Goal: Information Seeking & Learning: Find specific fact

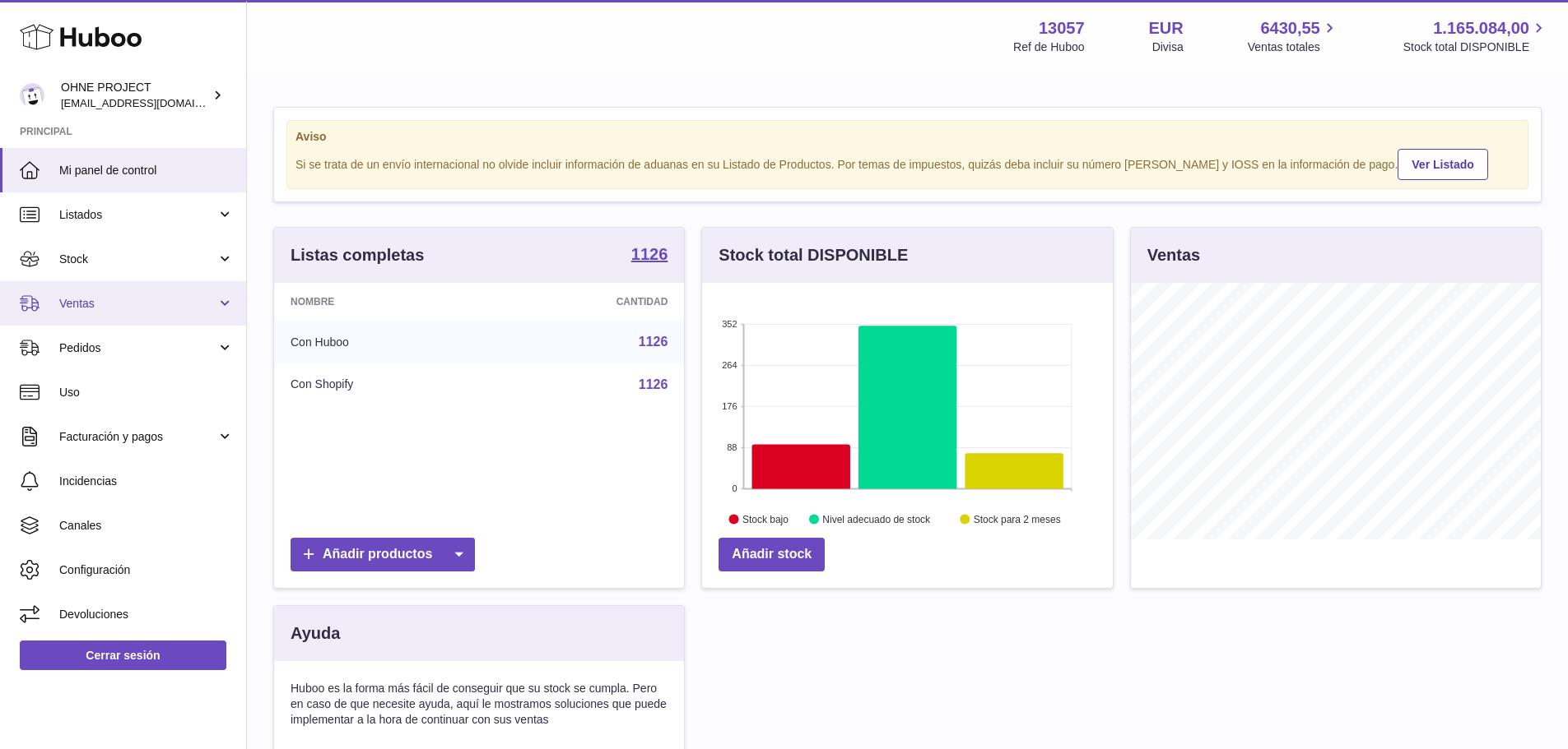
click at [108, 311] on span "Ventas" at bounding box center [138, 304] width 157 height 16
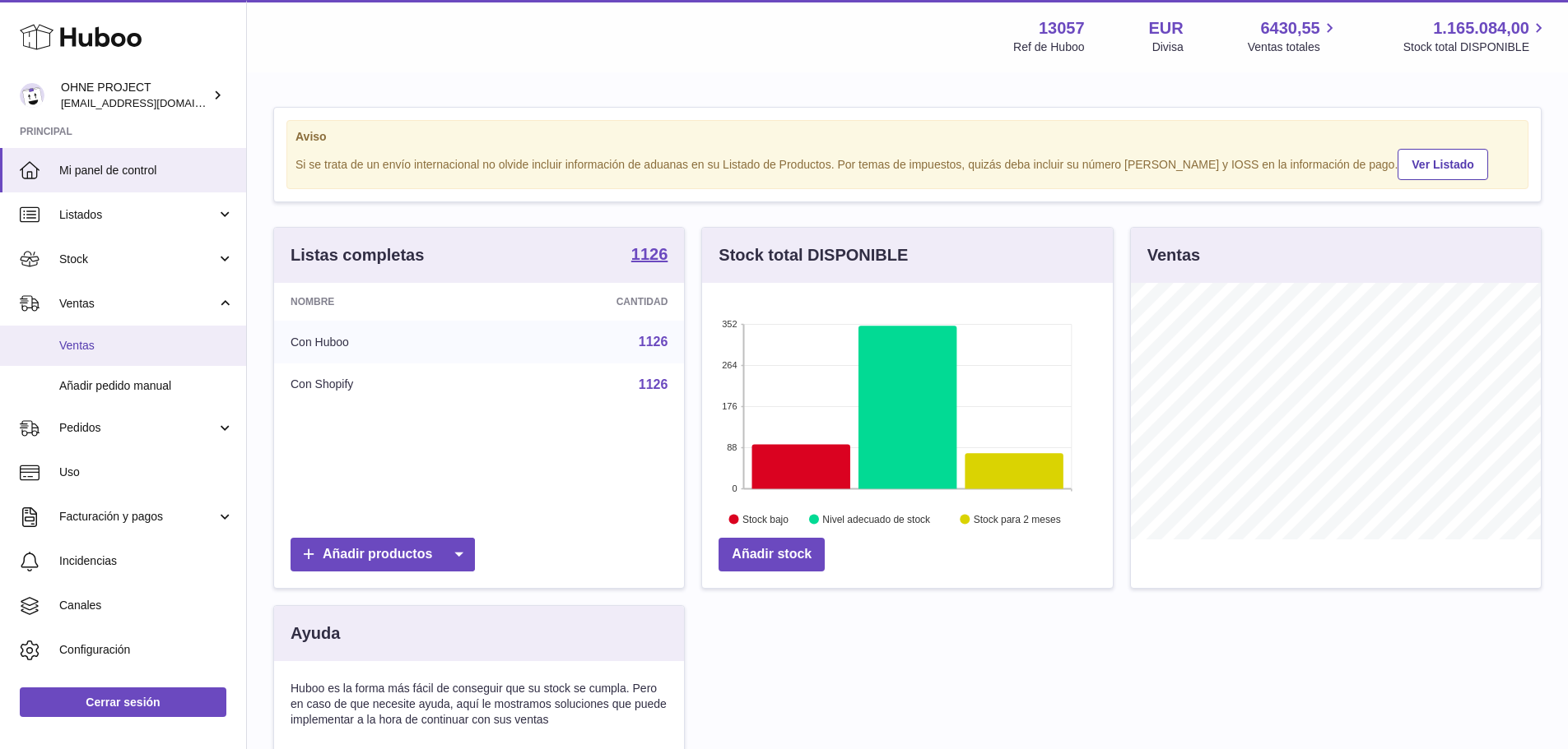
click at [108, 342] on span "Ventas" at bounding box center [147, 346] width 174 height 16
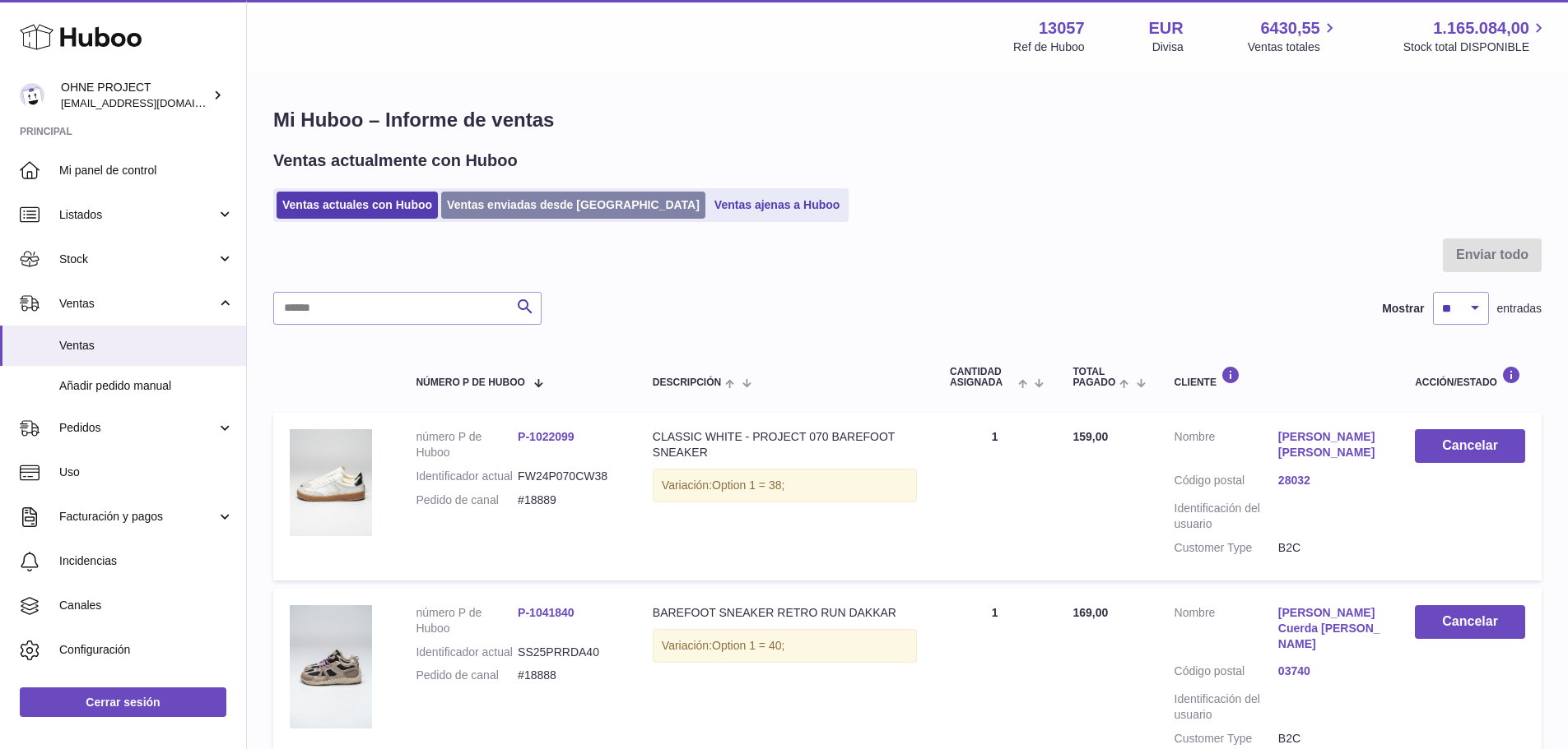
click at [508, 208] on link "Ventas enviadas desde Huboo" at bounding box center [572, 205] width 264 height 28
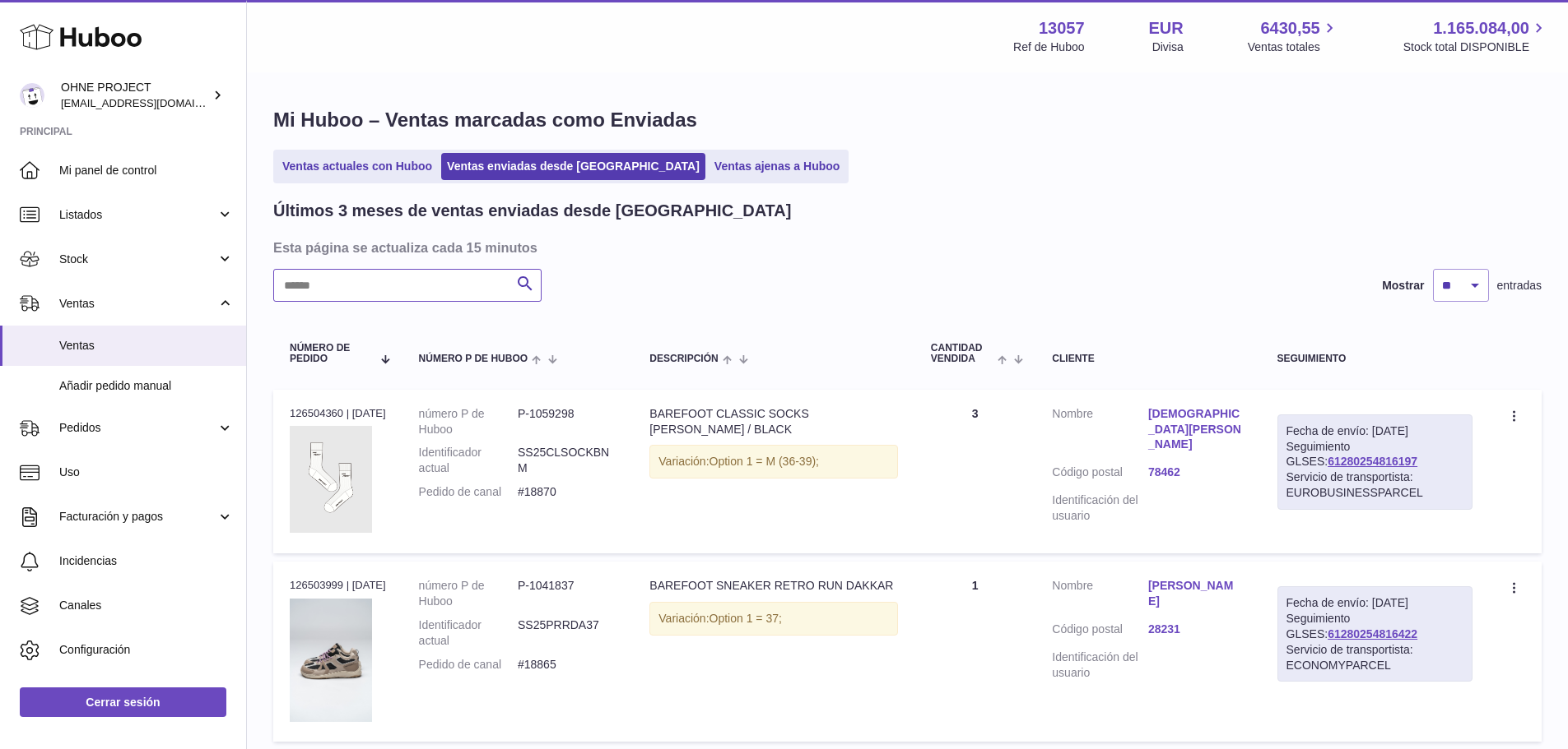
click at [417, 293] on input "text" at bounding box center [407, 285] width 268 height 33
paste input "**********"
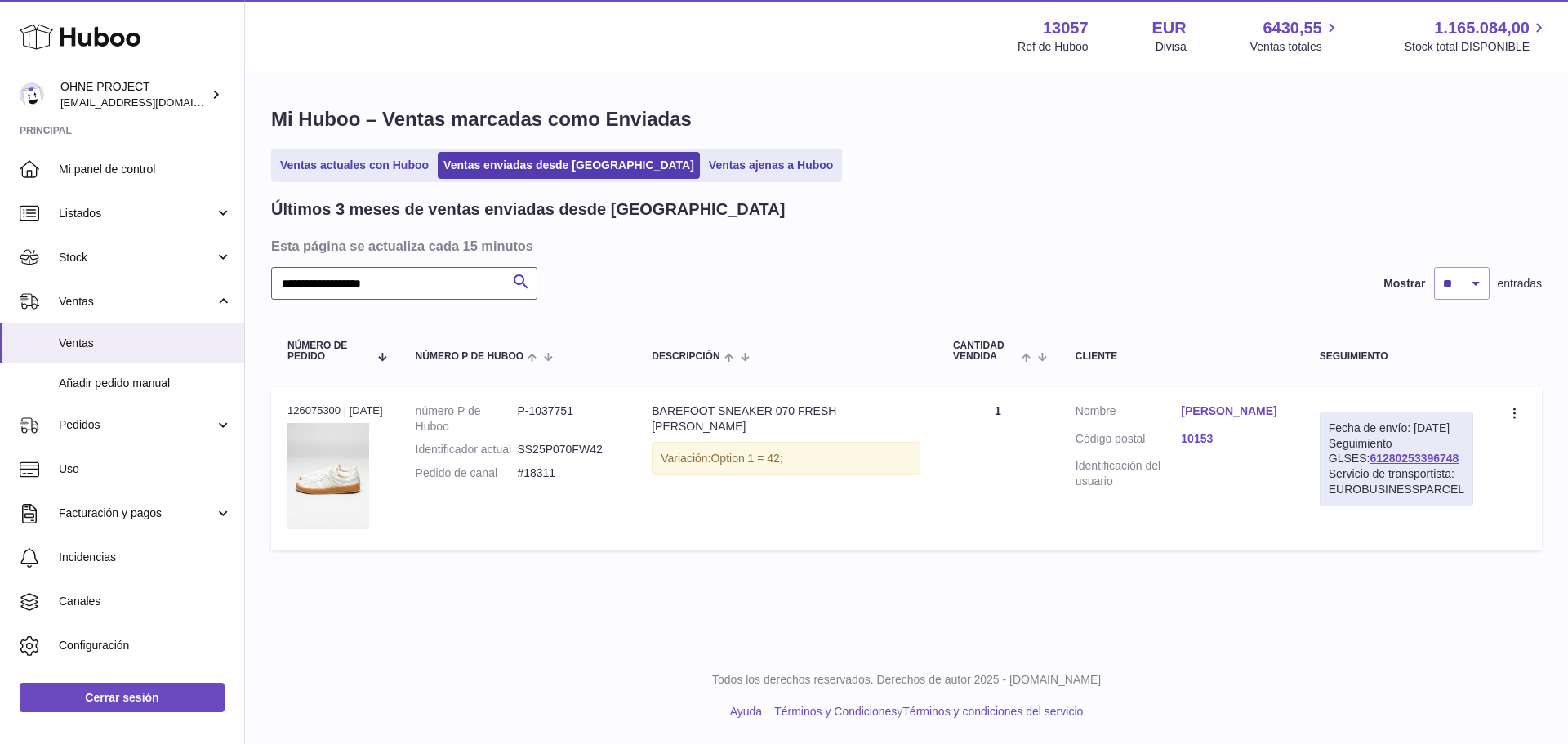
type input "**********"
click at [1239, 408] on link "Katarina Jezovicova" at bounding box center [1234, 411] width 105 height 16
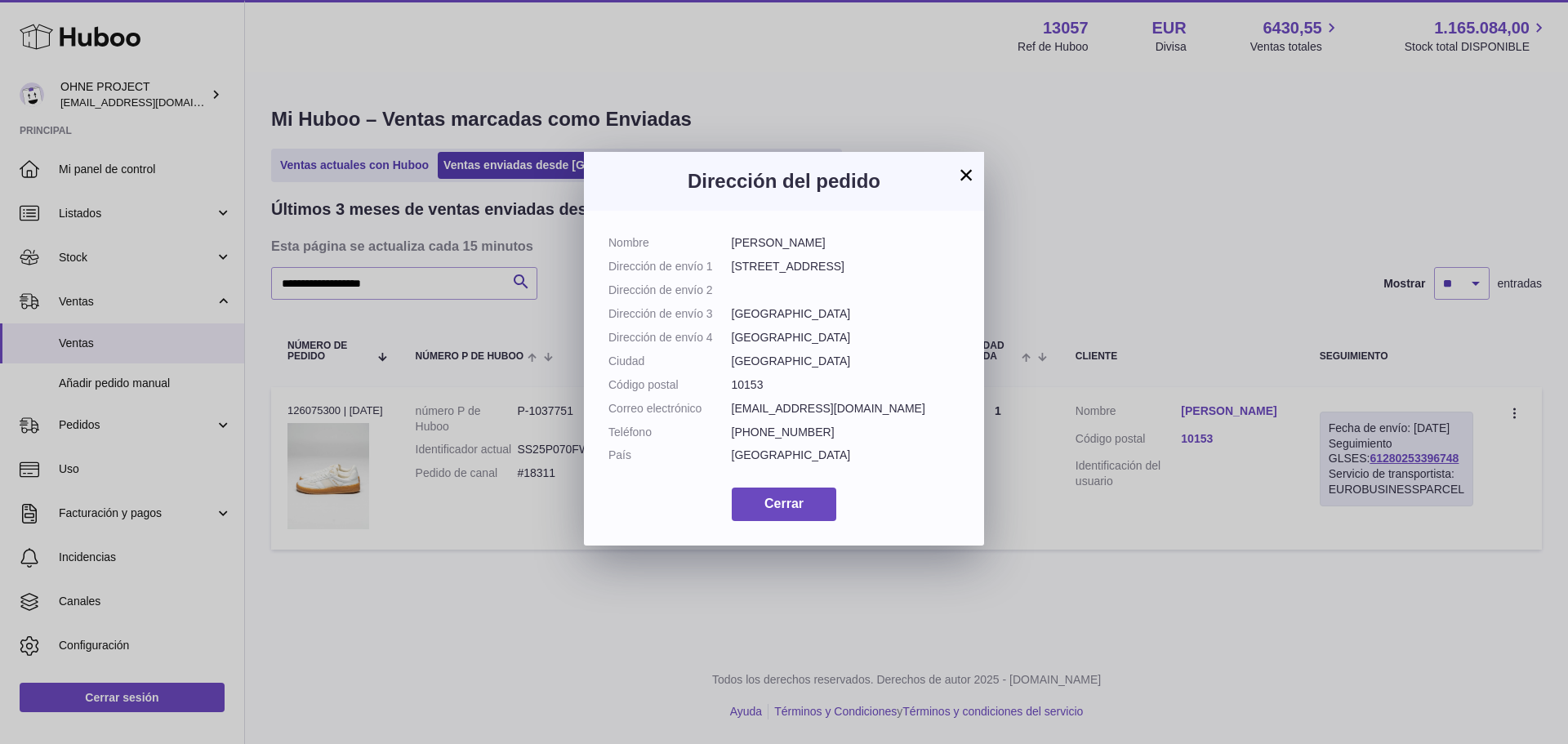
click at [970, 168] on button "×" at bounding box center [966, 175] width 19 height 19
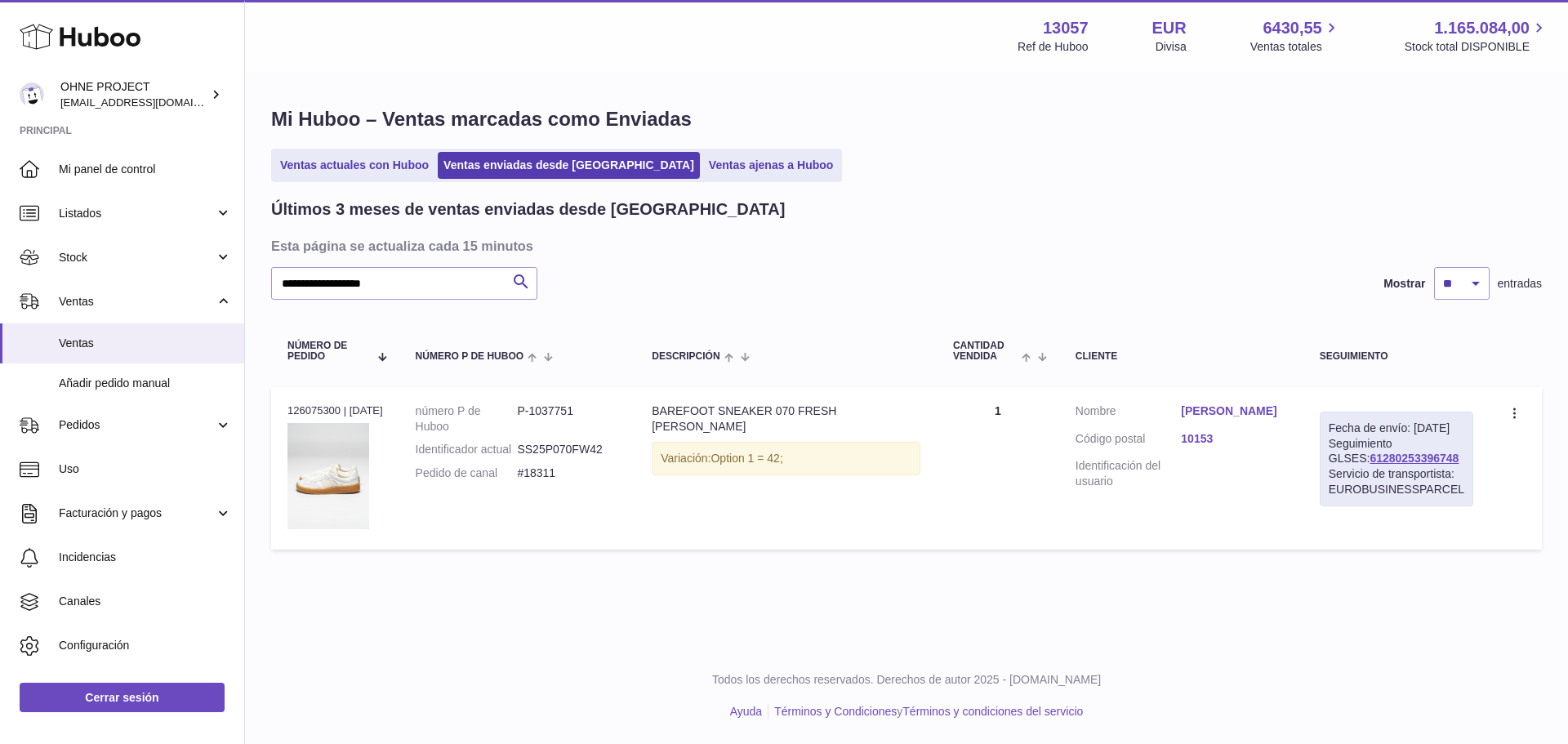
drag, startPoint x: 1436, startPoint y: 474, endPoint x: 1329, endPoint y: 478, distance: 107.1
click at [1329, 478] on div "Fecha de envío: 7º oct. 2025 Seguimiento GLSES: 61280253396748 Servicio de tran…" at bounding box center [1397, 459] width 154 height 94
copy link "61280253396748"
drag, startPoint x: 557, startPoint y: 490, endPoint x: 517, endPoint y: 485, distance: 40.3
click at [517, 485] on dl "número P de Huboo P-1037751 Identificador actual SS25P070FW42 Pedido de canal #…" at bounding box center [517, 447] width 204 height 86
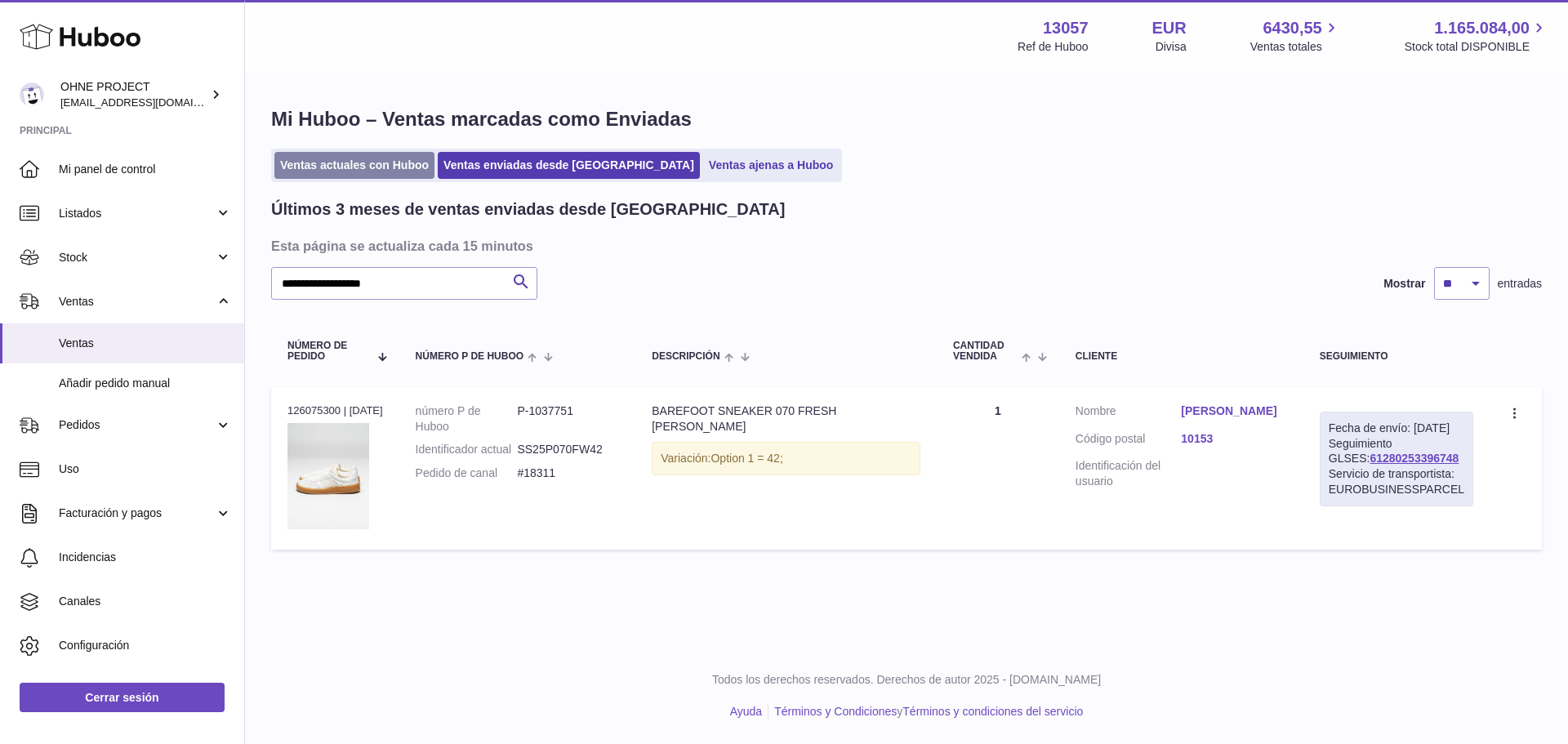
copy dl "#18311"
click at [1219, 408] on link "Katarina Jezovicova" at bounding box center [1234, 411] width 105 height 16
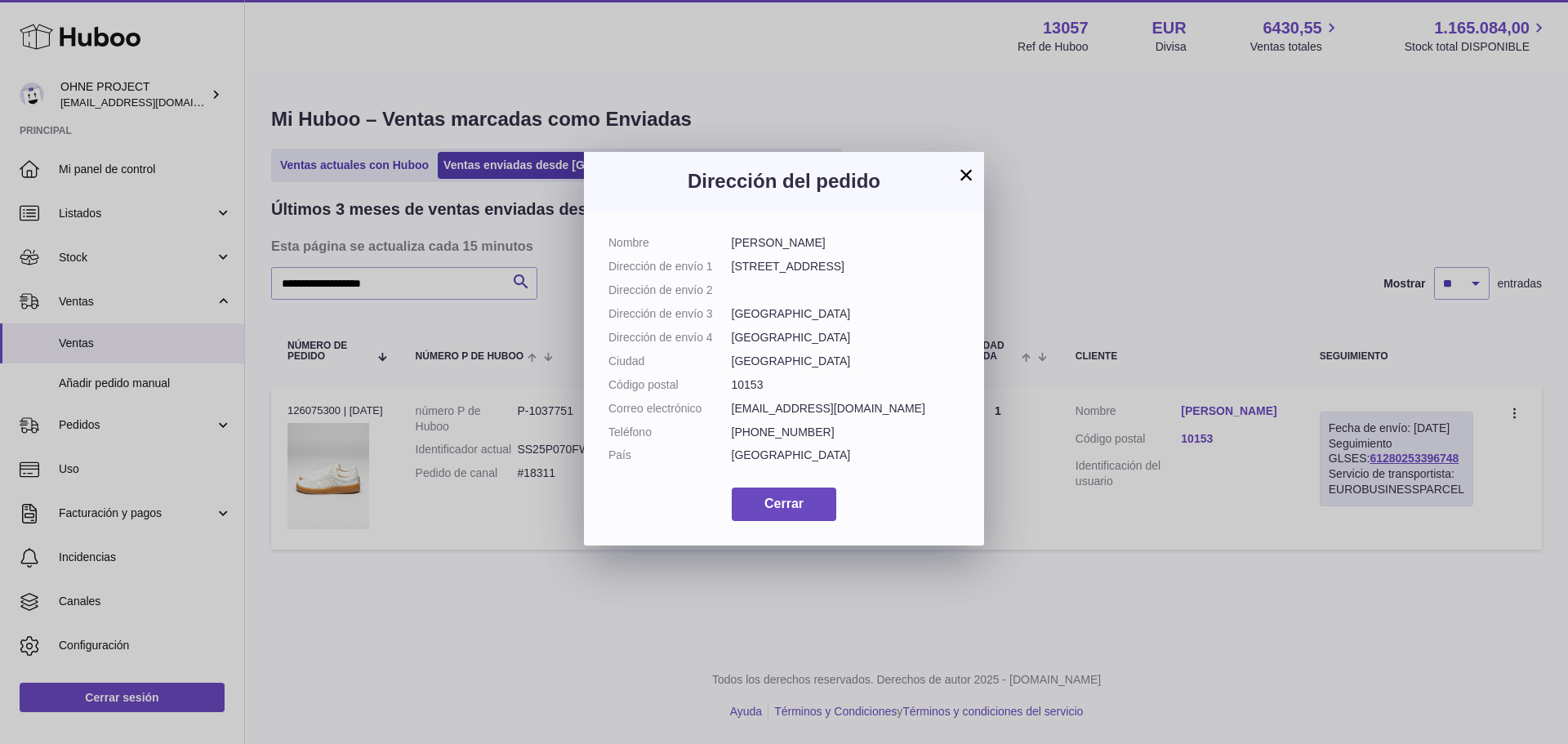
drag, startPoint x: 846, startPoint y: 247, endPoint x: 727, endPoint y: 244, distance: 119.0
click at [727, 244] on dl "Nombre Katarina Jezovicova Dirección de envío 1 Via Gattinara 8 Dirección de en…" at bounding box center [784, 354] width 351 height 237
copy dl "Katarina Jezovicova"
